Goal: Information Seeking & Learning: Learn about a topic

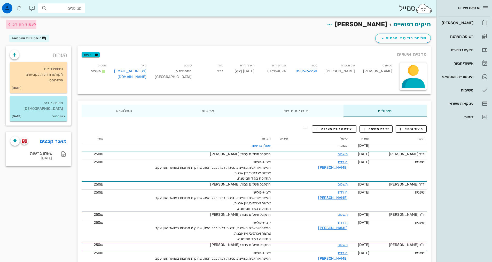
click at [12, 22] on icon "button" at bounding box center [9, 24] width 6 height 6
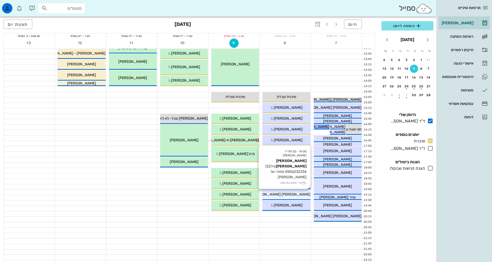
scroll to position [129, 0]
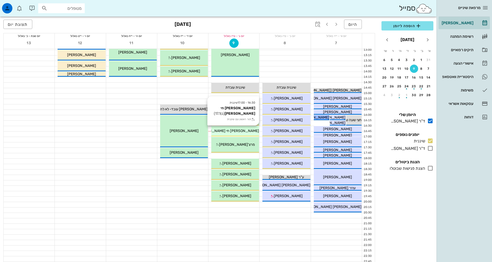
click at [248, 133] on div "16:30 - 17:00 שיננית [PERSON_NAME] חי [PERSON_NAME] (בן 17.1 ) תור ראשון עם שינ…" at bounding box center [235, 131] width 48 height 10
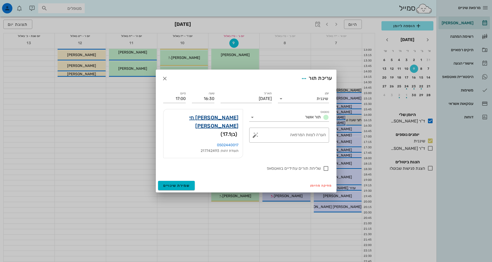
click at [234, 124] on link "[PERSON_NAME] חי [PERSON_NAME]" at bounding box center [202, 121] width 71 height 17
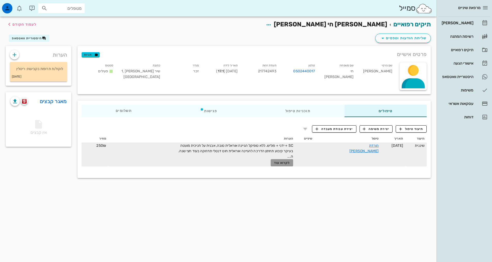
click at [290, 162] on span "לקרוא עוד" at bounding box center [282, 163] width 16 height 4
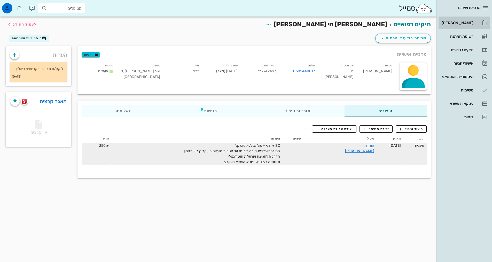
click at [465, 23] on div "[PERSON_NAME]" at bounding box center [456, 23] width 33 height 4
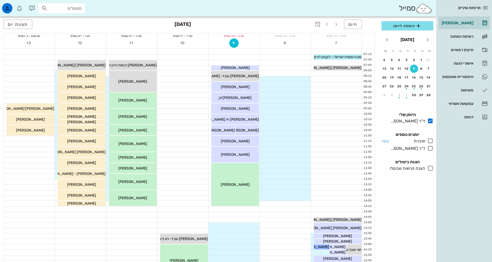
drag, startPoint x: 426, startPoint y: 140, endPoint x: 429, endPoint y: 141, distance: 3.0
click at [429, 141] on div at bounding box center [429, 141] width 8 height 6
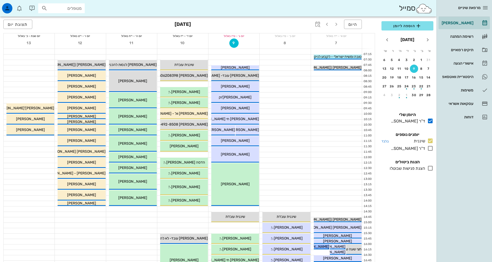
click at [429, 140] on icon at bounding box center [430, 141] width 6 height 6
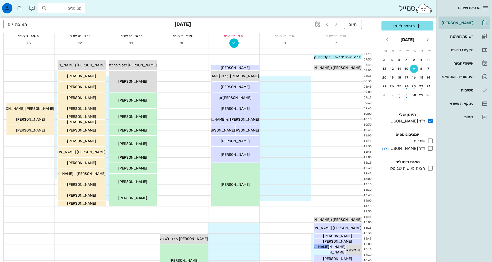
click at [431, 142] on icon at bounding box center [430, 141] width 6 height 6
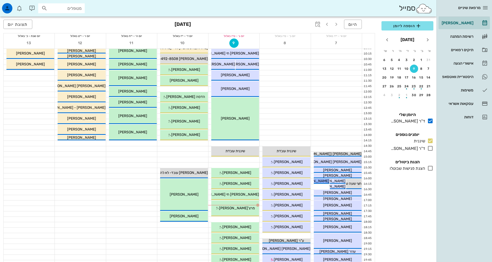
scroll to position [103, 0]
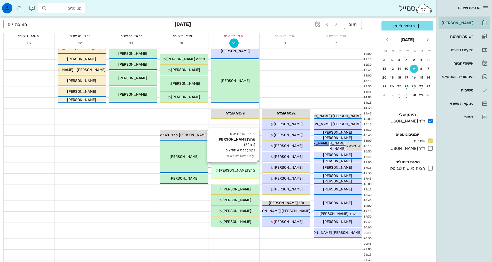
click at [235, 175] on div "17:00 - 17:45 שיננית [PERSON_NAME] (בת 52 ) נקבע לפני 4 חודשים תור ראשון עם שינ…" at bounding box center [235, 171] width 48 height 16
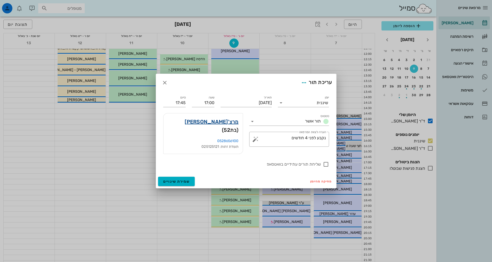
click at [232, 123] on link "מרצ'[PERSON_NAME]" at bounding box center [212, 121] width 54 height 8
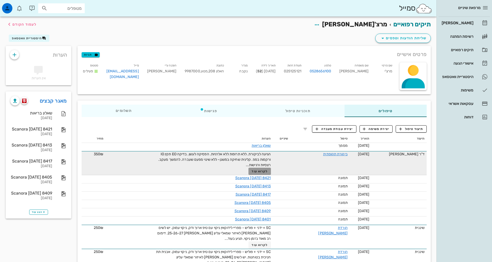
click at [271, 173] on button "לקרוא עוד" at bounding box center [259, 170] width 22 height 7
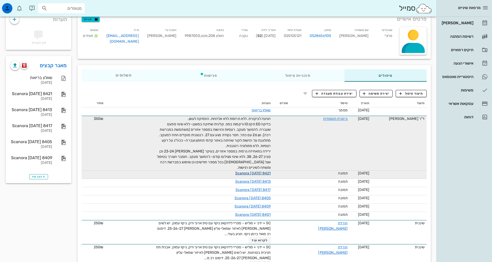
scroll to position [77, 0]
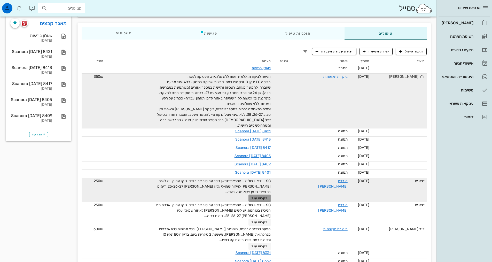
click at [267, 196] on span "לקרוא עוד" at bounding box center [259, 198] width 16 height 4
